Goal: Information Seeking & Learning: Find specific fact

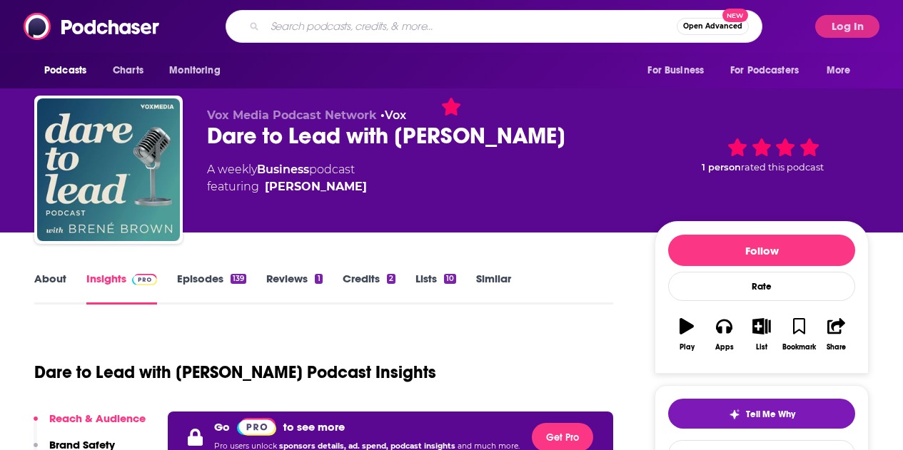
click at [338, 27] on input "Search podcasts, credits, & more..." at bounding box center [471, 26] width 412 height 23
paste input "Morning Bew: After Earnings"
type input "Morning Bew: After Earnings"
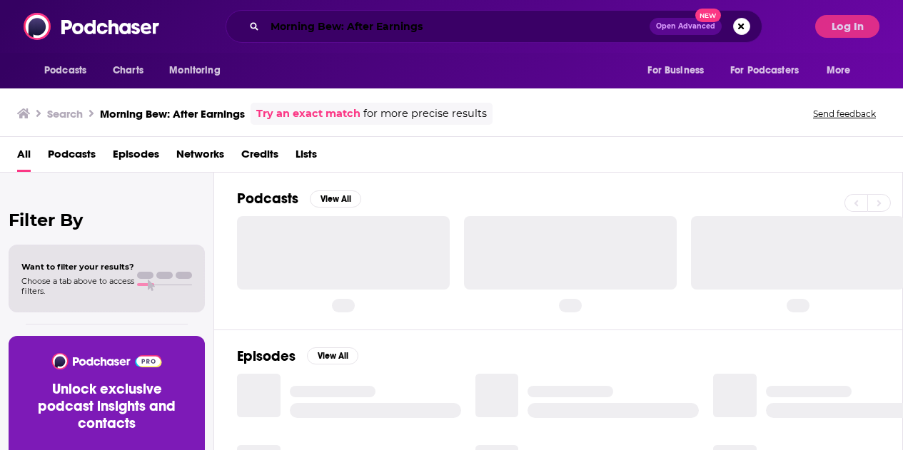
click at [327, 25] on input "Morning Bew: After Earnings" at bounding box center [457, 26] width 385 height 23
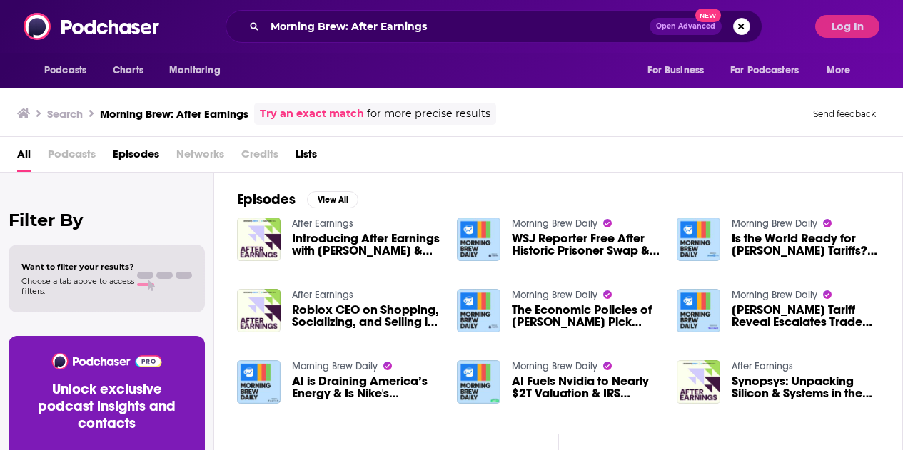
click at [81, 150] on span "Podcasts" at bounding box center [72, 157] width 48 height 29
click at [78, 158] on span "Podcasts" at bounding box center [72, 157] width 48 height 29
click at [184, 111] on h3 "Morning Brew: After Earnings" at bounding box center [174, 114] width 148 height 14
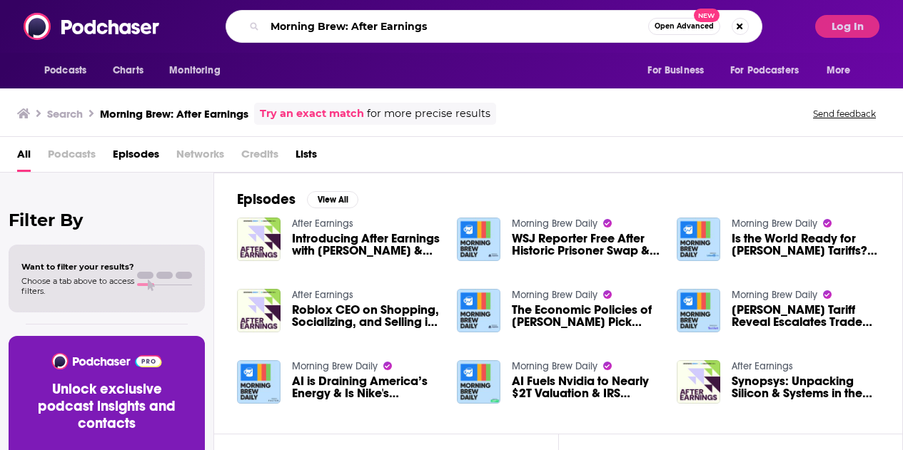
drag, startPoint x: 474, startPoint y: 19, endPoint x: 161, endPoint y: 49, distance: 314.7
click at [161, 49] on div "Podcasts Charts Monitoring Morning Brew: After Earnings Open Advanced New For B…" at bounding box center [451, 26] width 903 height 53
paste input "Search podcasts, credits, & more..."
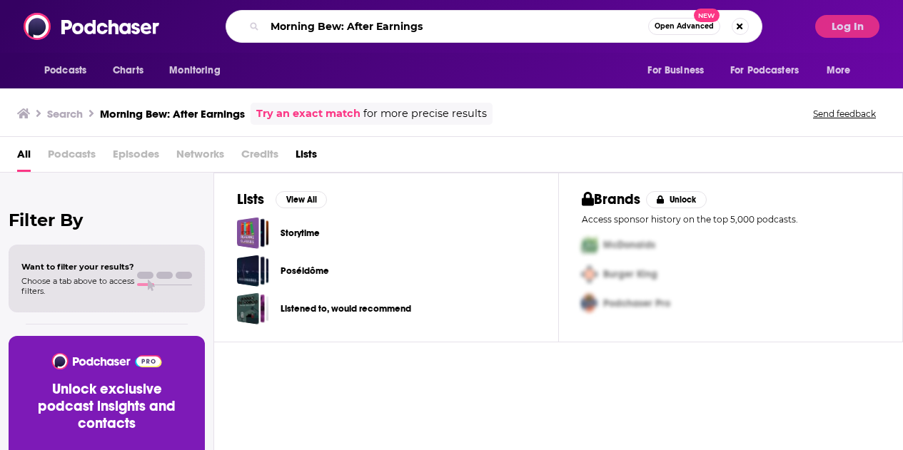
drag, startPoint x: 405, startPoint y: 26, endPoint x: 60, endPoint y: 35, distance: 345.4
click at [60, 35] on div "Podcasts Charts Monitoring Morning Bew: After Earnings Open Advanced New For Bu…" at bounding box center [451, 26] width 903 height 53
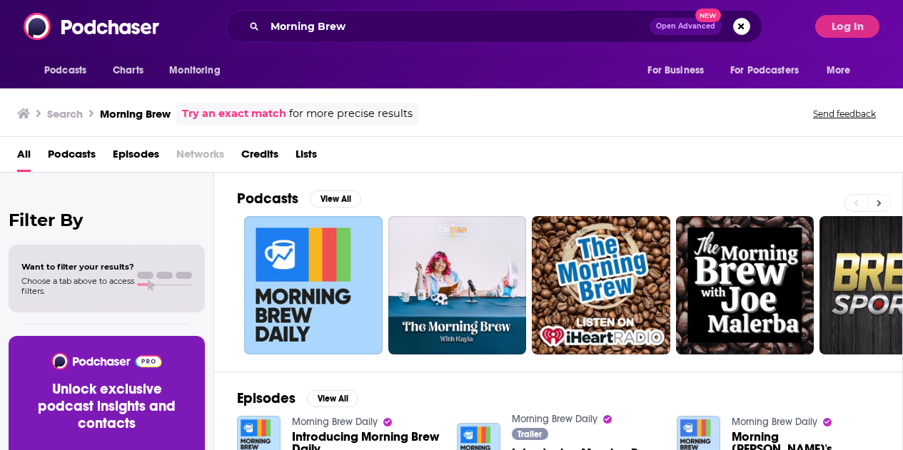
click at [885, 202] on button at bounding box center [879, 203] width 24 height 18
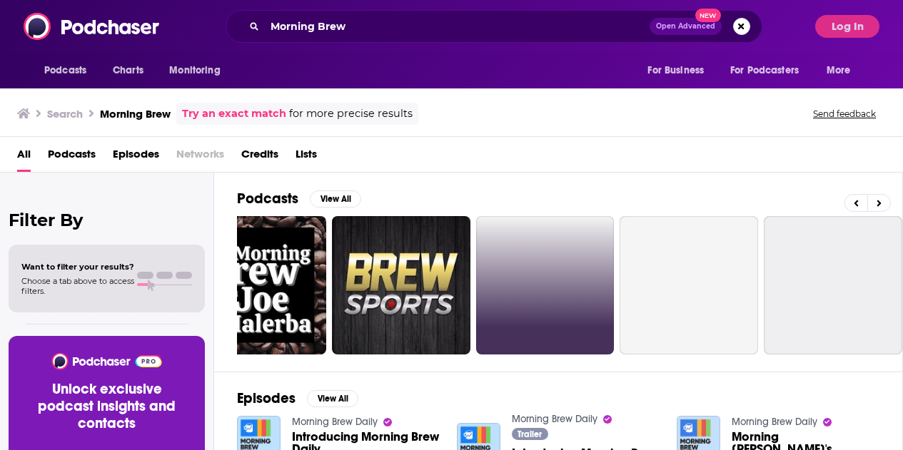
scroll to position [0, 634]
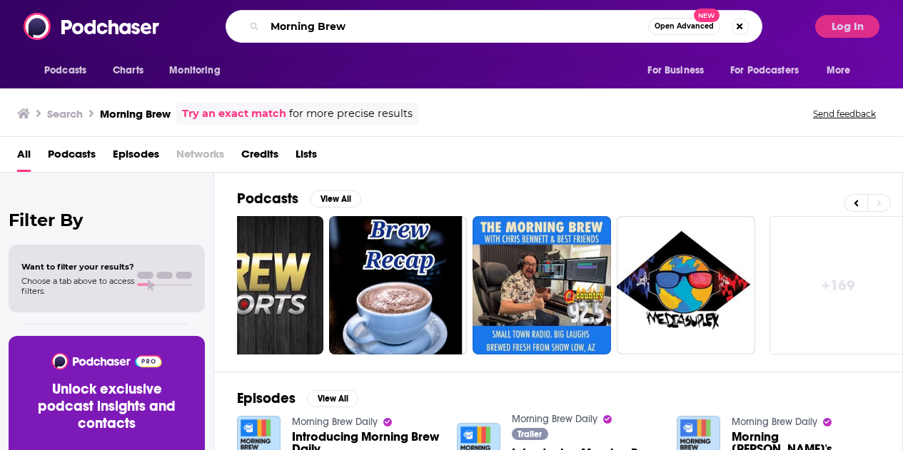
drag, startPoint x: 380, startPoint y: 20, endPoint x: 199, endPoint y: 32, distance: 181.6
click at [199, 32] on div "Morning Brew Open Advanced New" at bounding box center [493, 26] width 629 height 33
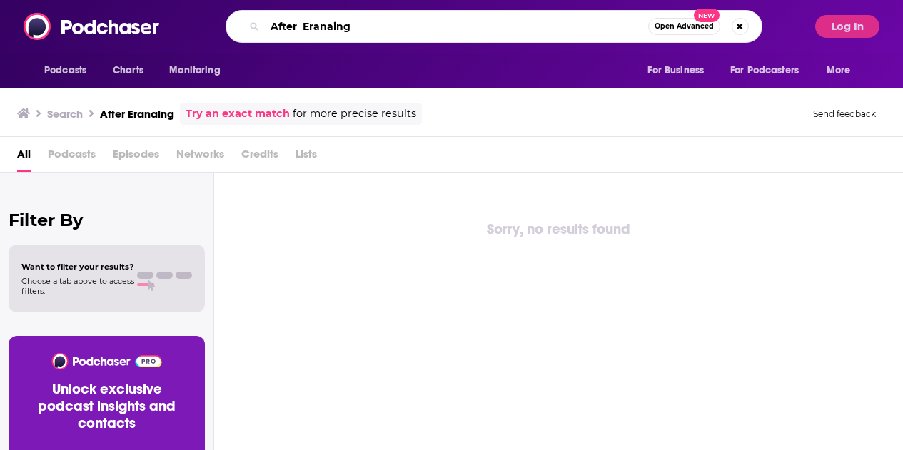
drag, startPoint x: 381, startPoint y: 31, endPoint x: 178, endPoint y: 34, distance: 203.4
click at [179, 34] on div "After Eranaing Open Advanced New" at bounding box center [493, 26] width 629 height 33
type input "After Earnings"
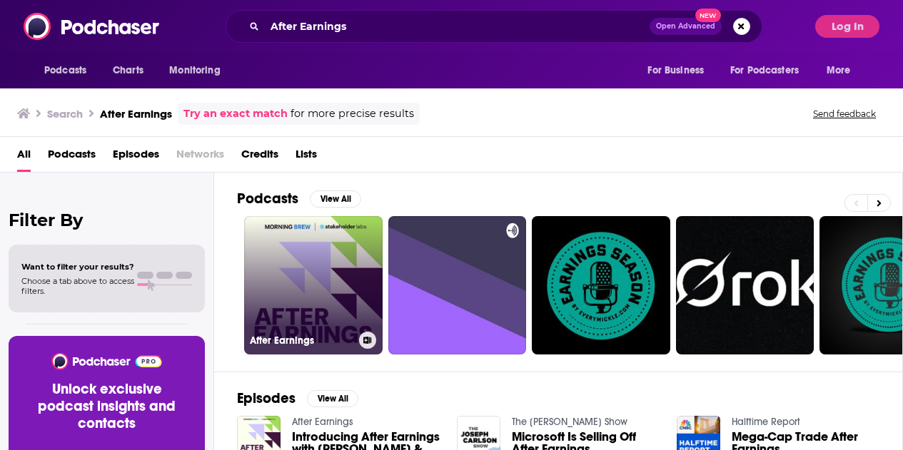
click at [318, 286] on link "After Earnings" at bounding box center [313, 285] width 138 height 138
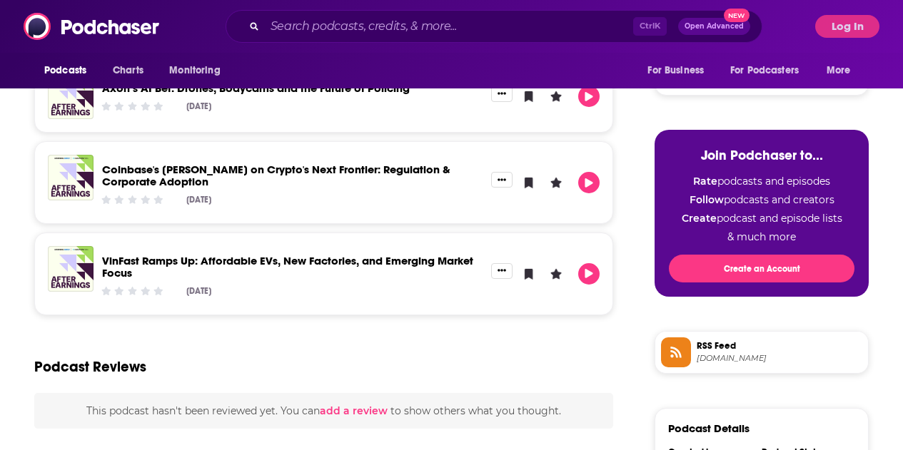
scroll to position [402, 0]
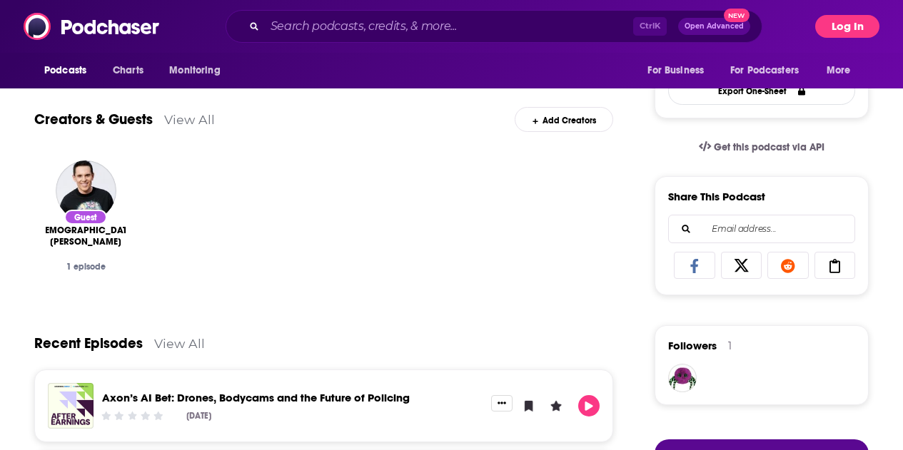
click at [839, 27] on button "Log In" at bounding box center [847, 26] width 64 height 23
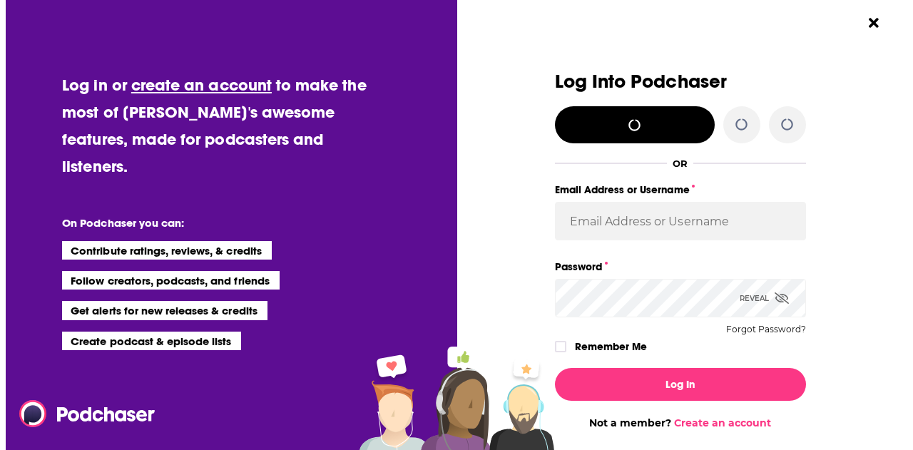
scroll to position [0, 0]
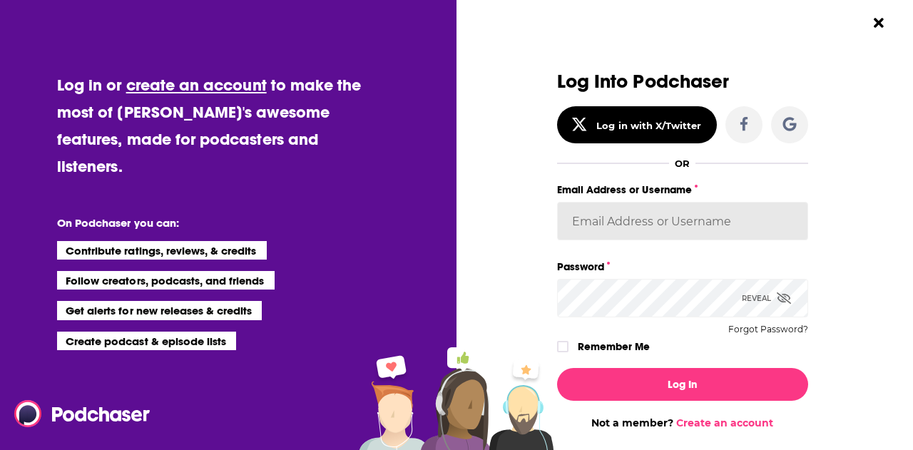
type input "[EMAIL_ADDRESS][DOMAIN_NAME]"
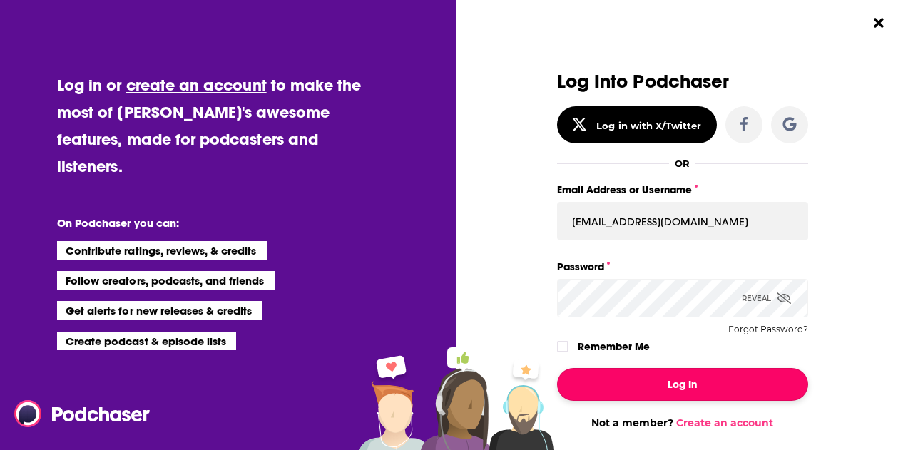
click at [706, 395] on button "Log In" at bounding box center [682, 384] width 251 height 33
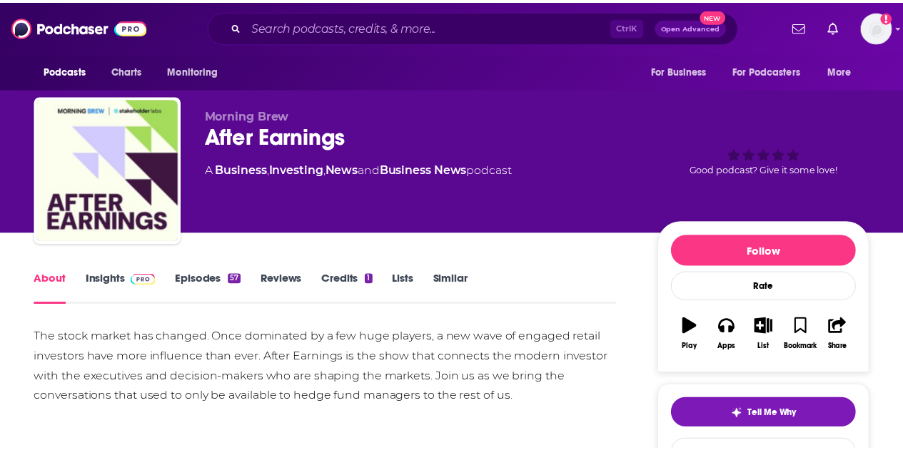
scroll to position [402, 0]
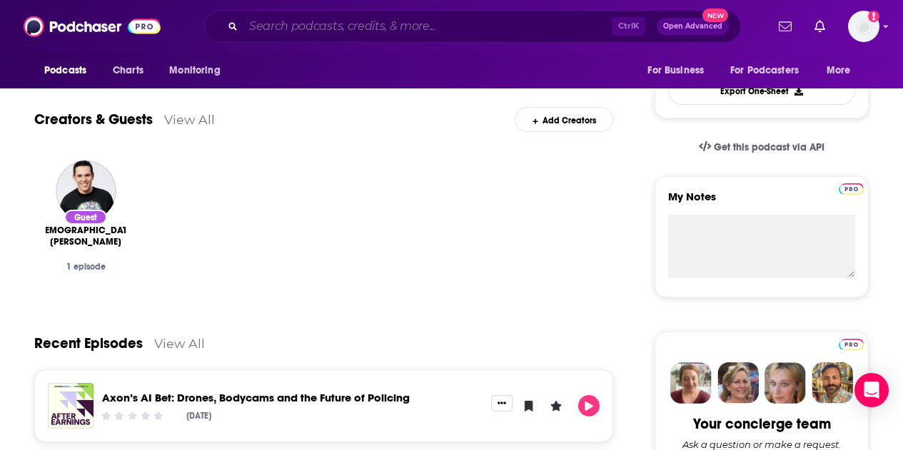
click at [298, 31] on input "Search podcasts, credits, & more..." at bounding box center [427, 26] width 368 height 23
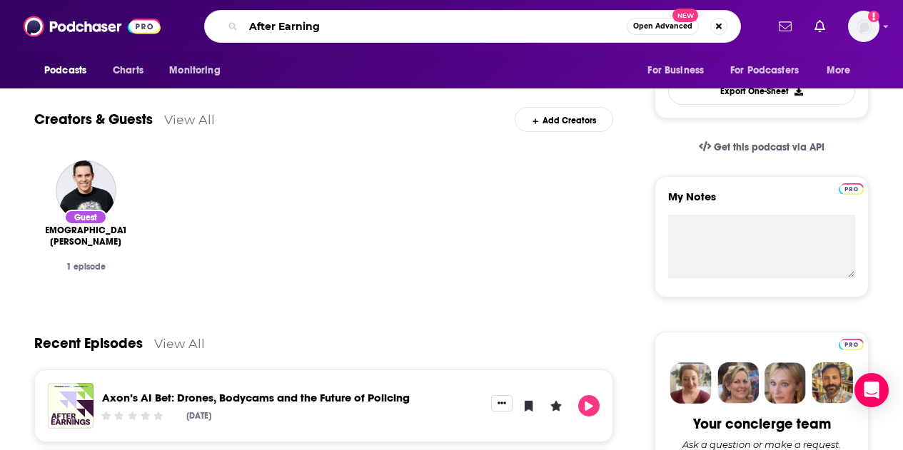
type input "After Earnings"
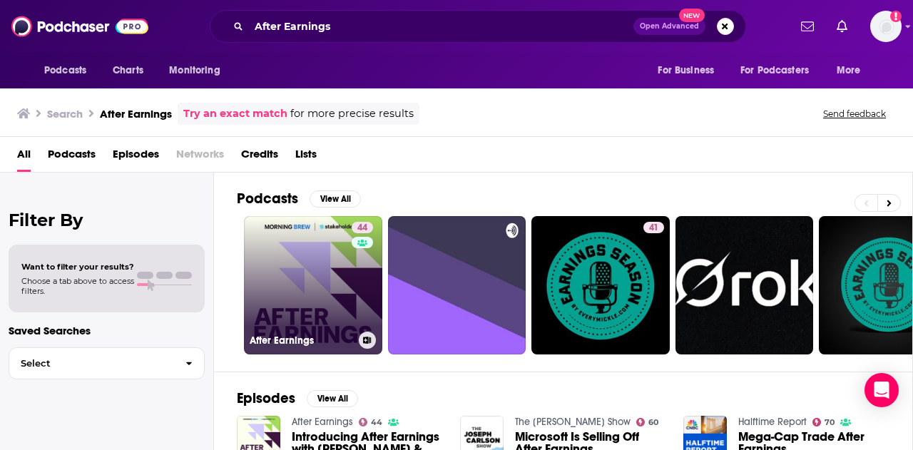
click at [275, 265] on link "44 After Earnings" at bounding box center [313, 285] width 138 height 138
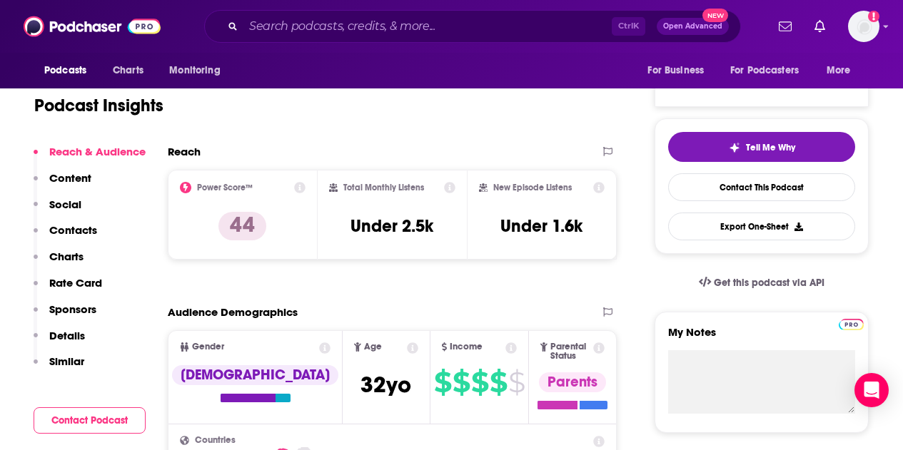
scroll to position [214, 0]
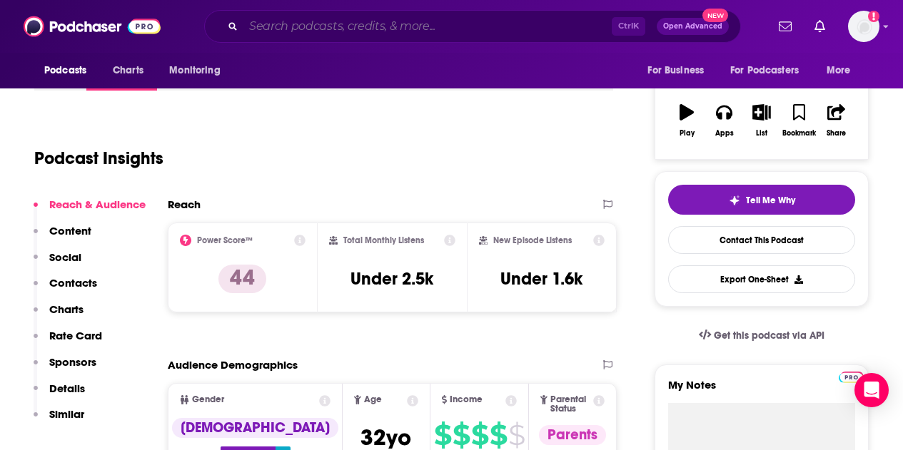
click at [300, 16] on input "Search podcasts, credits, & more..." at bounding box center [427, 26] width 368 height 23
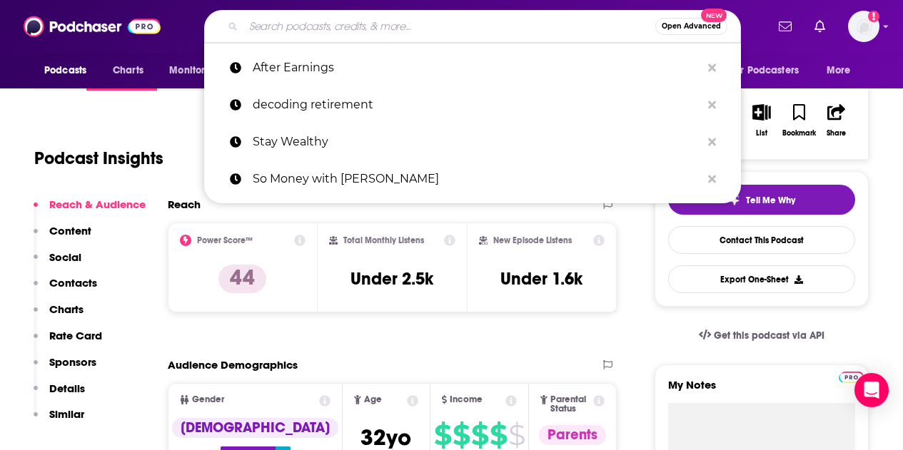
paste input "Leadership Next Podcast"
type input "Leadership Next Podcast"
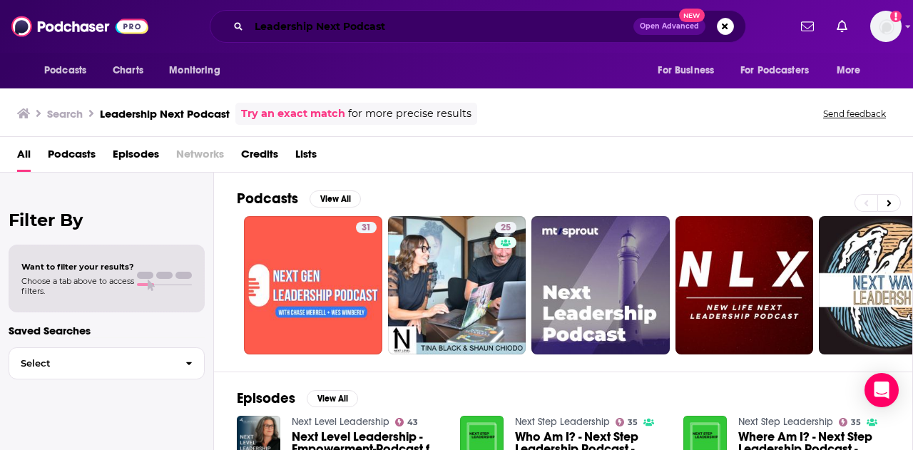
click at [357, 22] on input "Leadership Next Podcast" at bounding box center [441, 26] width 385 height 23
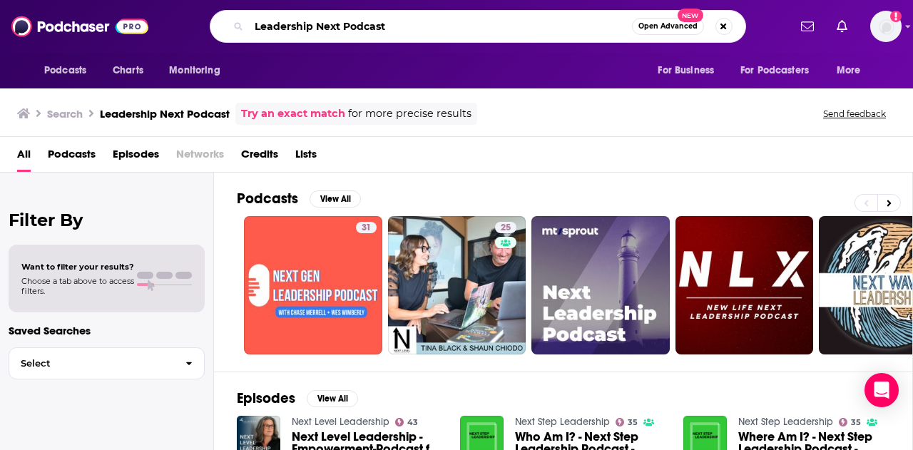
click at [357, 22] on input "Leadership Next Podcast" at bounding box center [440, 26] width 383 height 23
type input "Leadership Next"
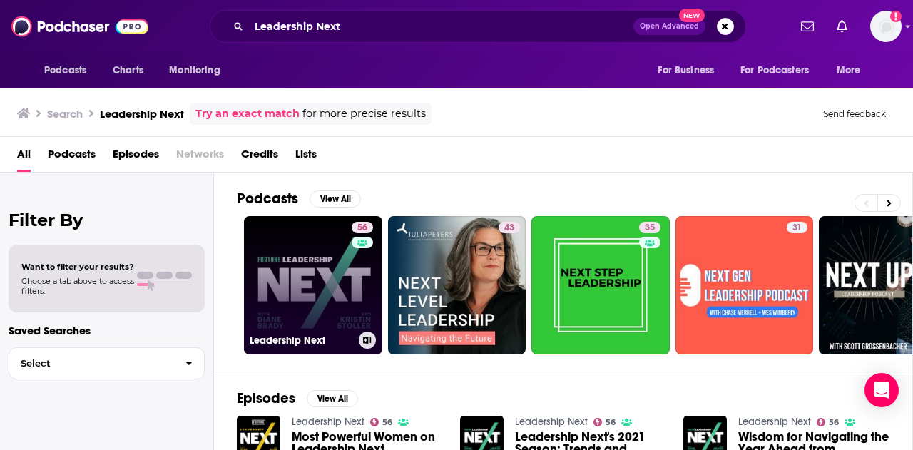
click at [325, 267] on link "56 Leadership Next" at bounding box center [313, 285] width 138 height 138
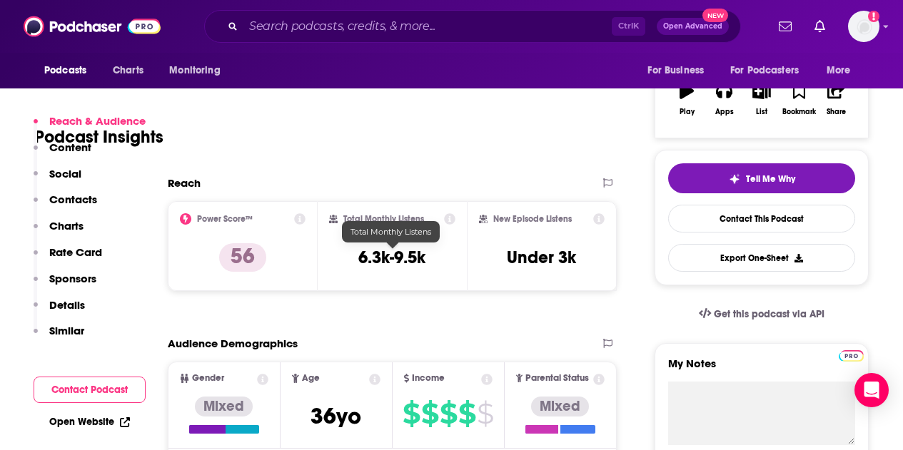
scroll to position [428, 0]
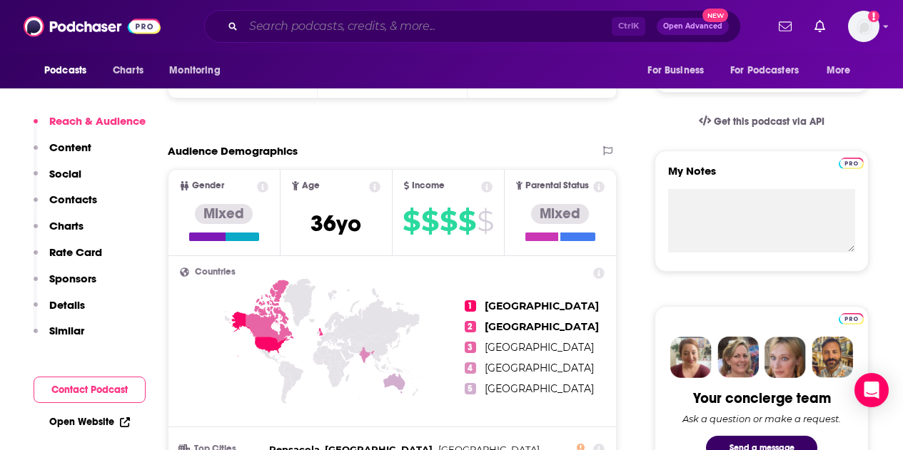
click at [288, 31] on input "Search podcasts, credits, & more..." at bounding box center [427, 26] width 368 height 23
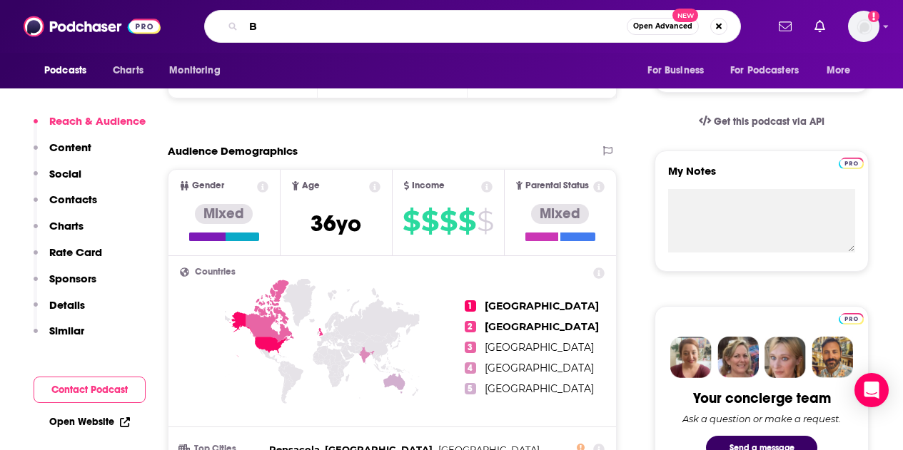
paste input "loomberg Business Week"
type input "Bloomberg Business Week"
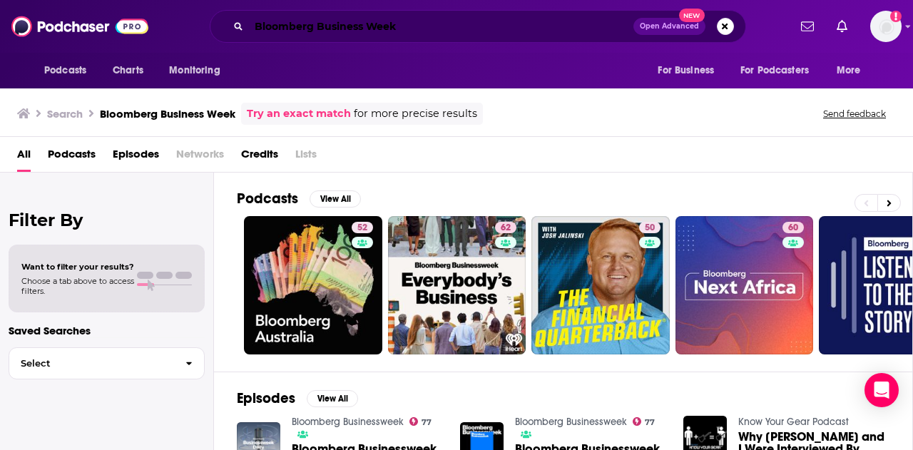
drag, startPoint x: 373, startPoint y: 29, endPoint x: 382, endPoint y: 41, distance: 15.4
click at [374, 31] on input "Bloomberg Business Week" at bounding box center [441, 26] width 385 height 23
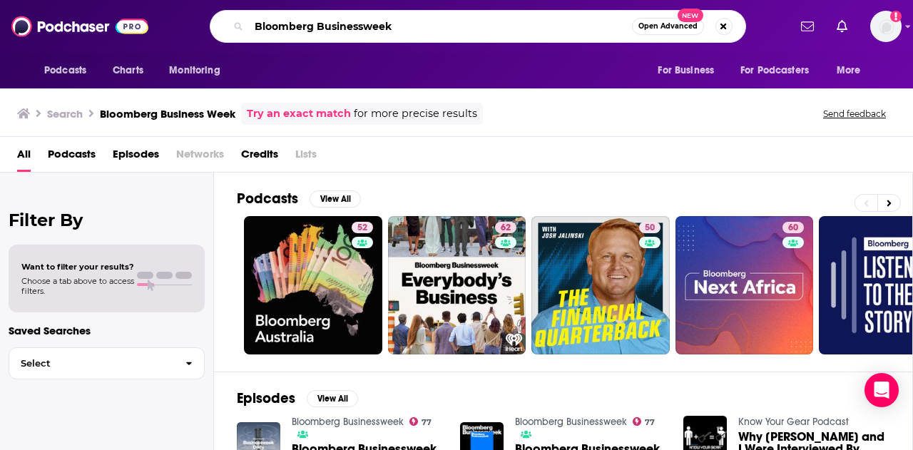
type input "Bloomberg Businessweek"
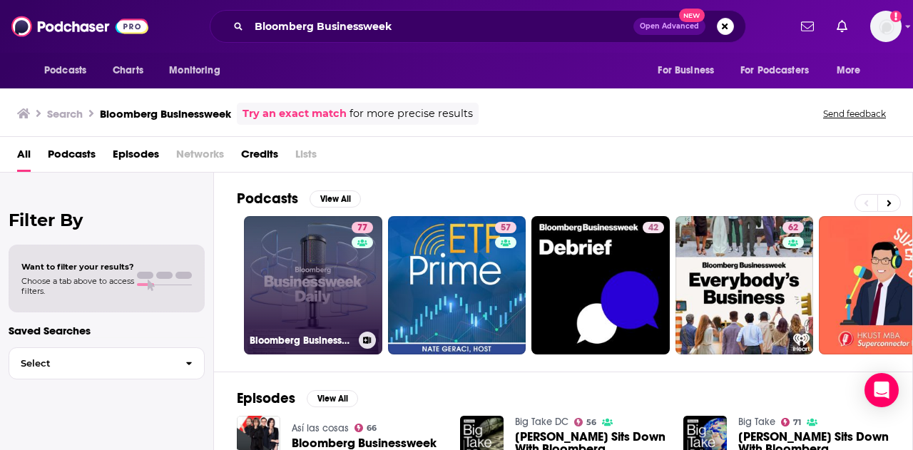
click at [347, 288] on link "77 Bloomberg Businessweek" at bounding box center [313, 285] width 138 height 138
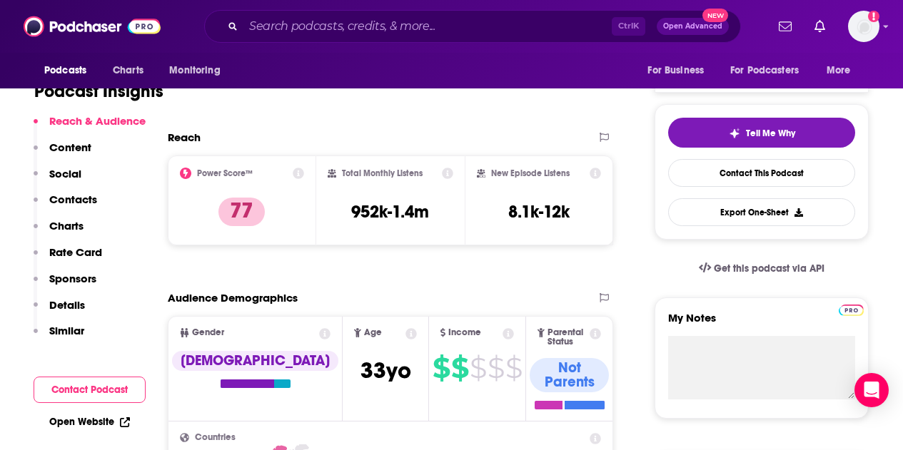
scroll to position [285, 0]
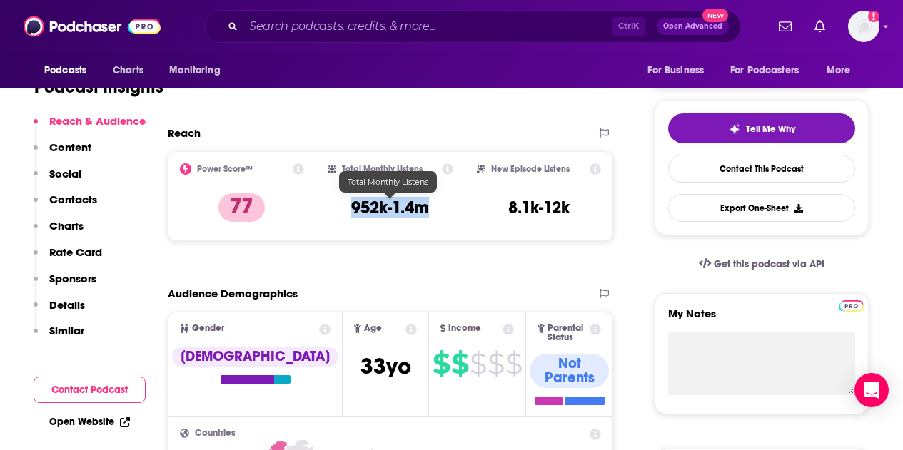
drag, startPoint x: 432, startPoint y: 203, endPoint x: 353, endPoint y: 203, distance: 79.2
click at [353, 203] on div "Total Monthly Listens 952k-1.4m" at bounding box center [390, 196] width 126 height 66
copy h3 "952k-1.4m"
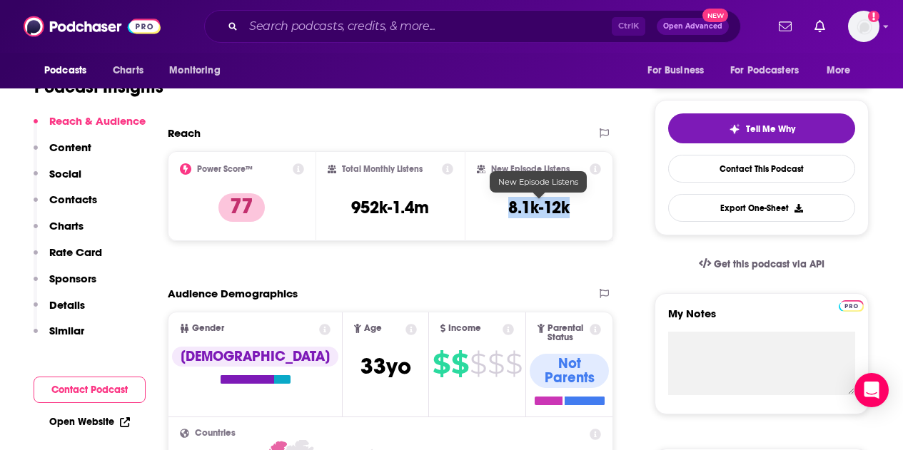
drag, startPoint x: 541, startPoint y: 203, endPoint x: 502, endPoint y: 205, distance: 39.3
click at [502, 205] on div "New Episode Listens 8.1k-12k" at bounding box center [539, 196] width 124 height 66
copy h3 "8.1k-12k"
